Goal: Task Accomplishment & Management: Manage account settings

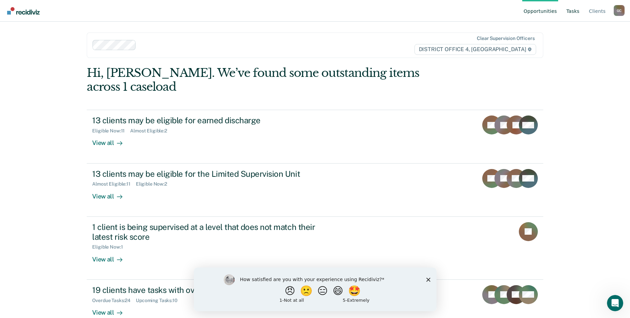
click at [574, 12] on link "Tasks" at bounding box center [573, 11] width 16 height 22
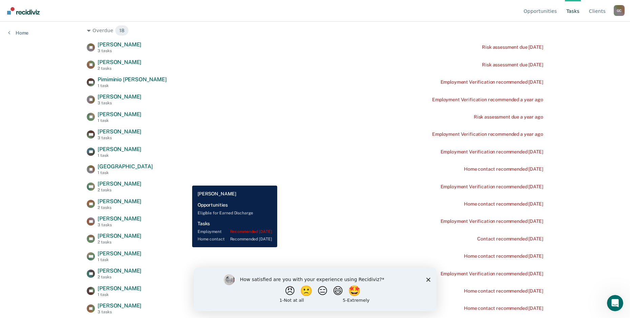
scroll to position [136, 0]
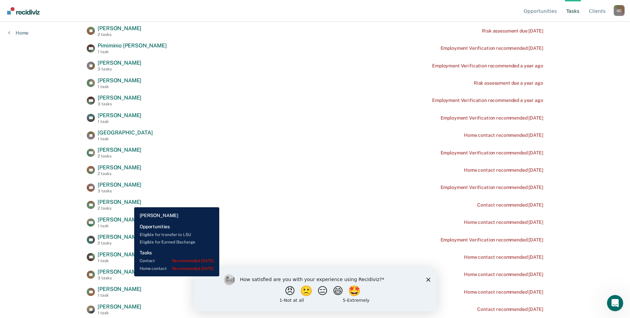
click at [129, 202] on span "[PERSON_NAME]" at bounding box center [120, 202] width 44 height 6
